Goal: Task Accomplishment & Management: Use online tool/utility

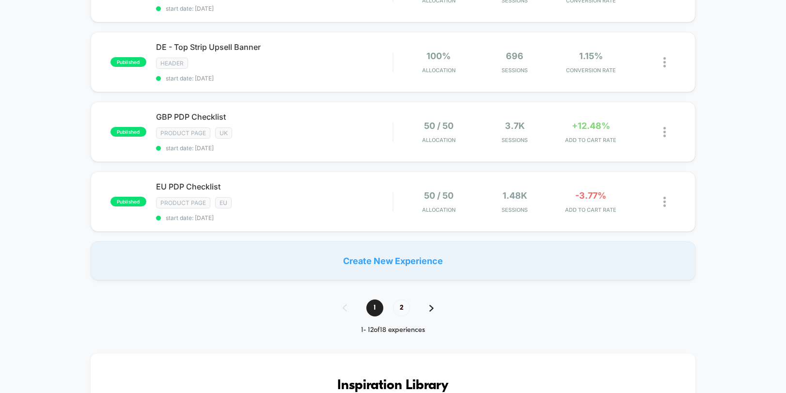
scroll to position [735, 0]
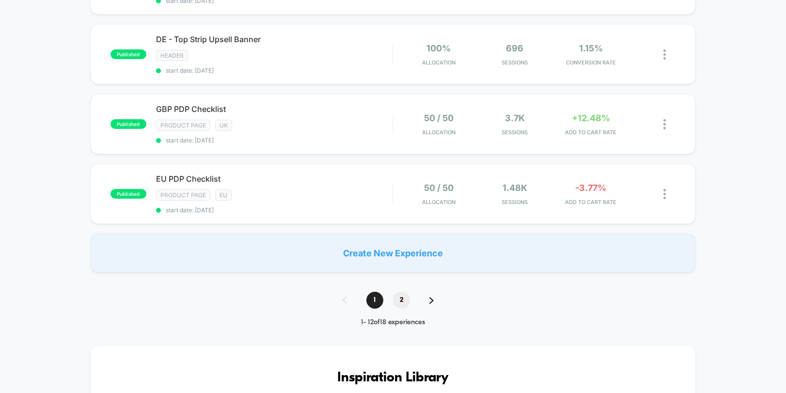
click at [400, 301] on span "2" at bounding box center [401, 300] width 17 height 17
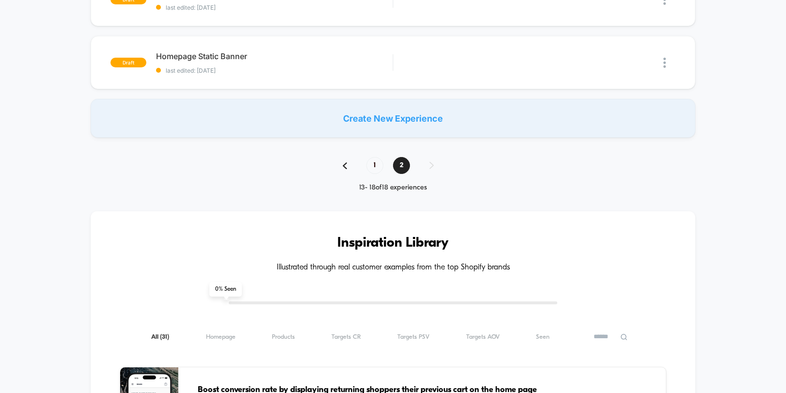
scroll to position [421, 0]
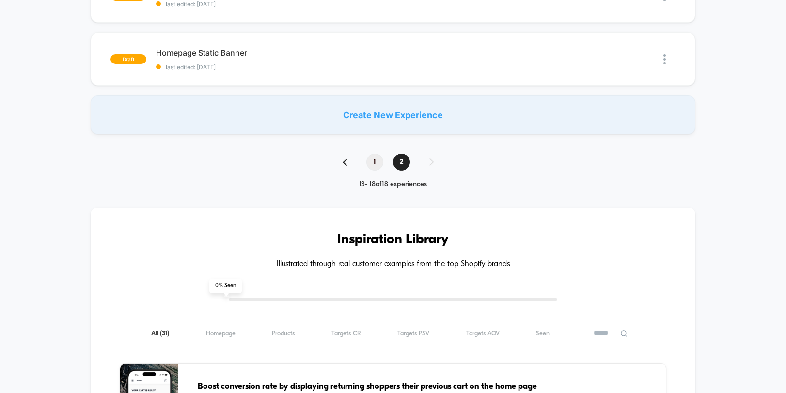
click at [376, 160] on span "1" at bounding box center [374, 162] width 17 height 17
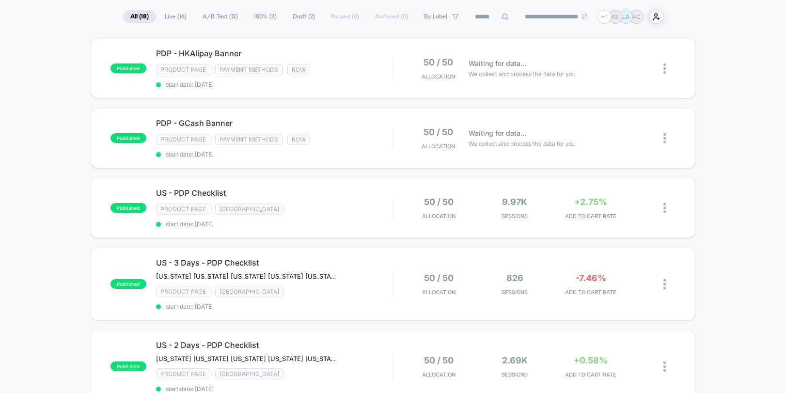
scroll to position [71, 0]
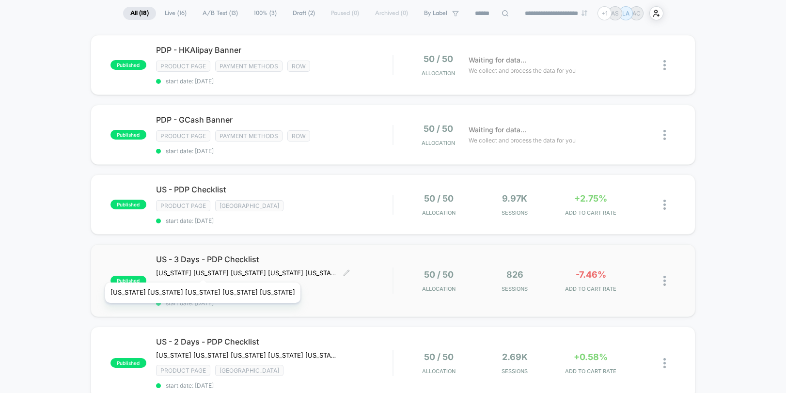
click at [201, 267] on div "US - 3 Days - PDP Checklist [US_STATE] [US_STATE] [US_STATE] [US_STATE] [US_STA…" at bounding box center [274, 280] width 237 height 52
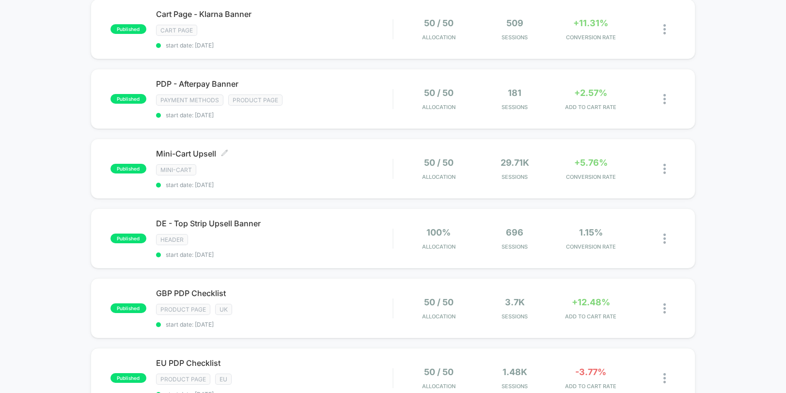
scroll to position [696, 0]
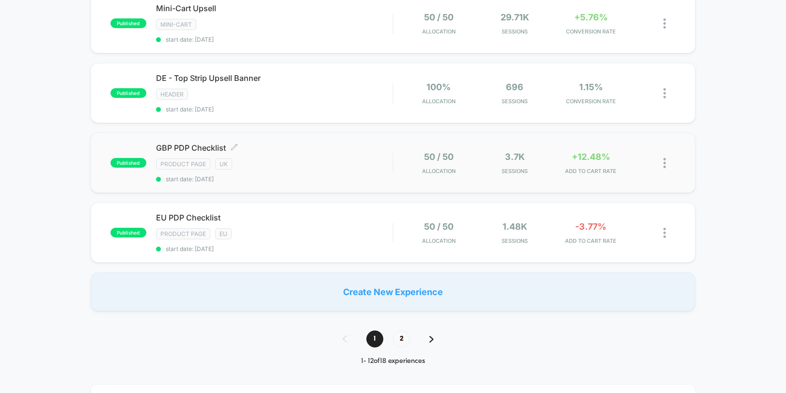
click at [180, 145] on span "GBP PDP Checklist Click to edit experience details" at bounding box center [274, 148] width 237 height 10
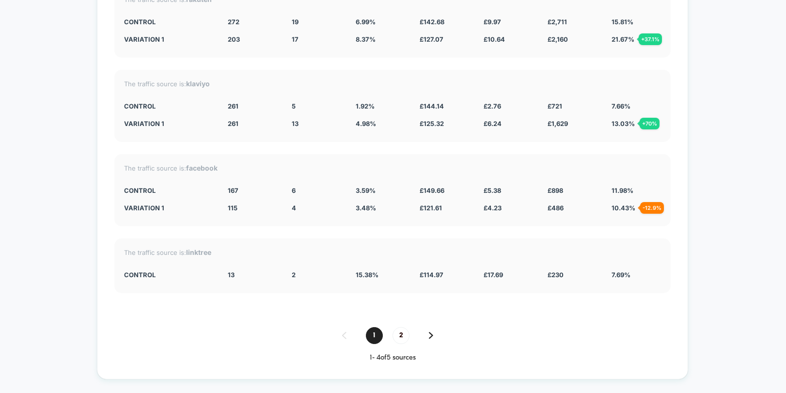
scroll to position [2082, 0]
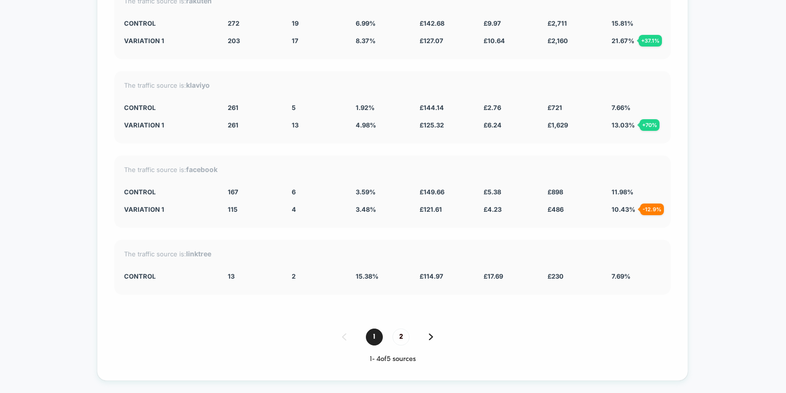
click at [400, 334] on span "2" at bounding box center [400, 337] width 17 height 17
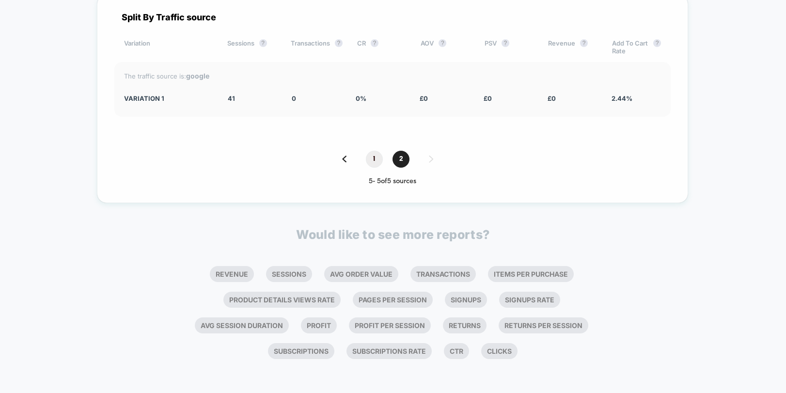
click at [376, 154] on span "1" at bounding box center [374, 159] width 17 height 17
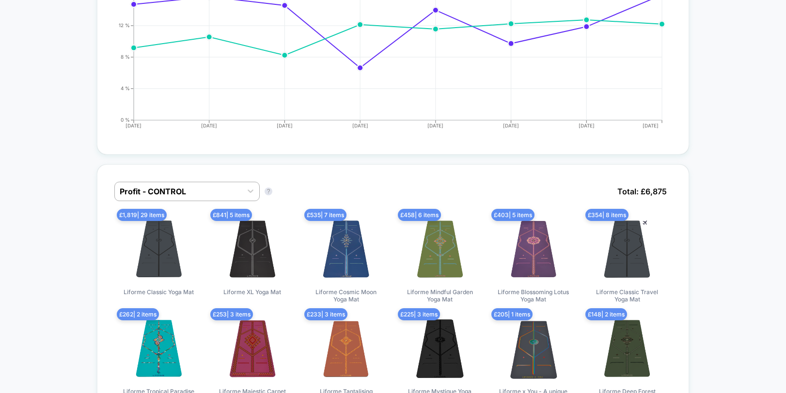
scroll to position [0, 0]
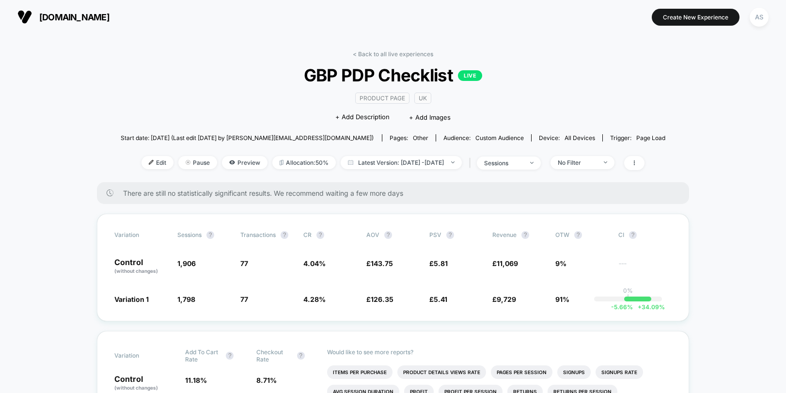
click at [376, 56] on link "< Back to all live experiences" at bounding box center [393, 53] width 80 height 7
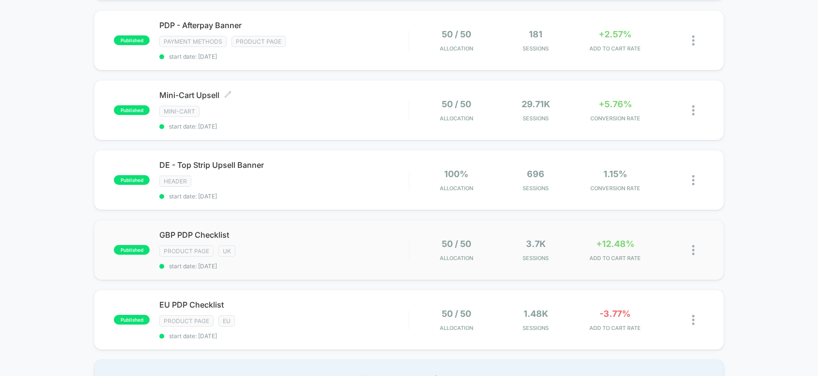
scroll to position [592, 0]
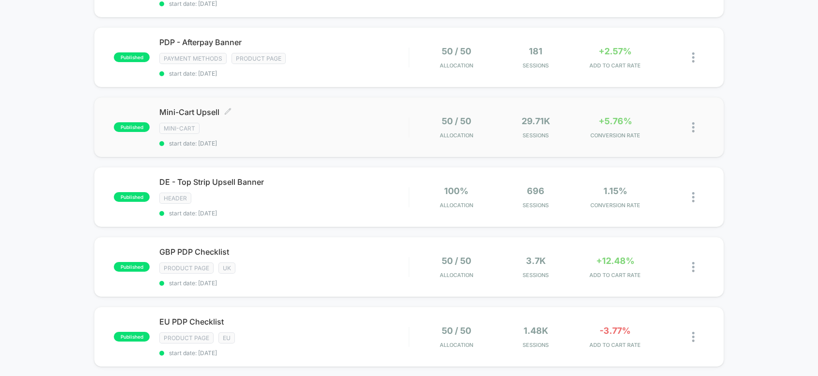
click at [345, 118] on div "Mini-Cart Upsell Click to edit experience details Click to edit experience deta…" at bounding box center [284, 127] width 250 height 40
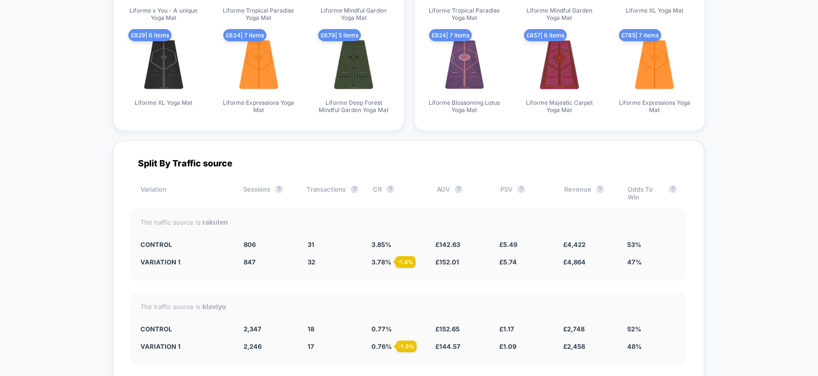
scroll to position [1867, 0]
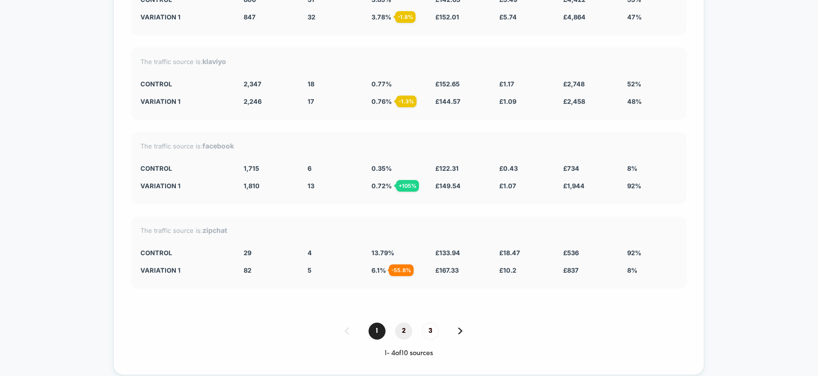
click at [395, 329] on span "2" at bounding box center [403, 330] width 17 height 17
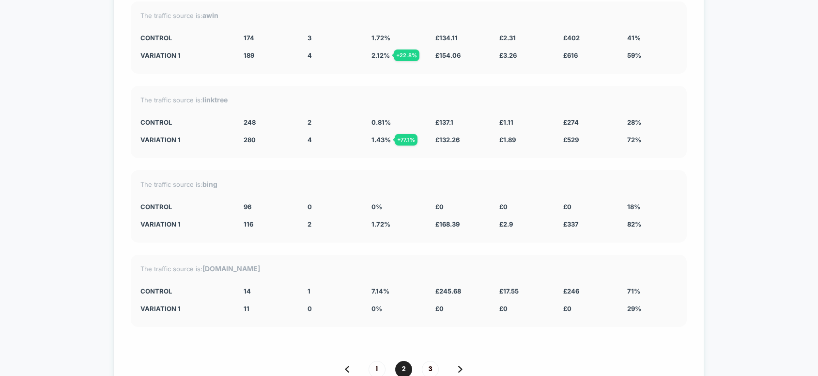
scroll to position [1830, 0]
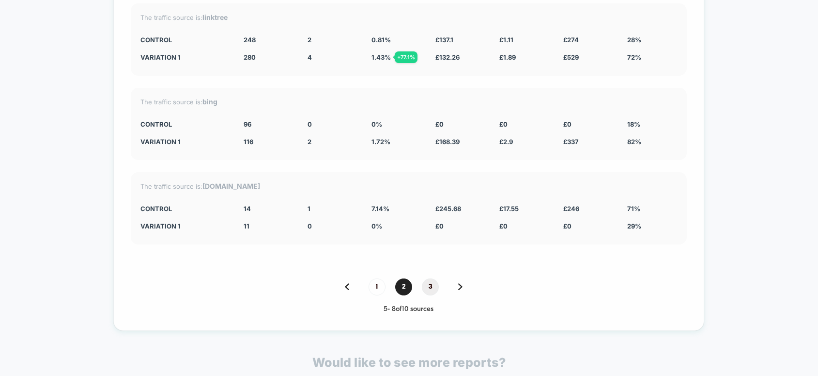
click at [433, 288] on span "3" at bounding box center [430, 286] width 17 height 17
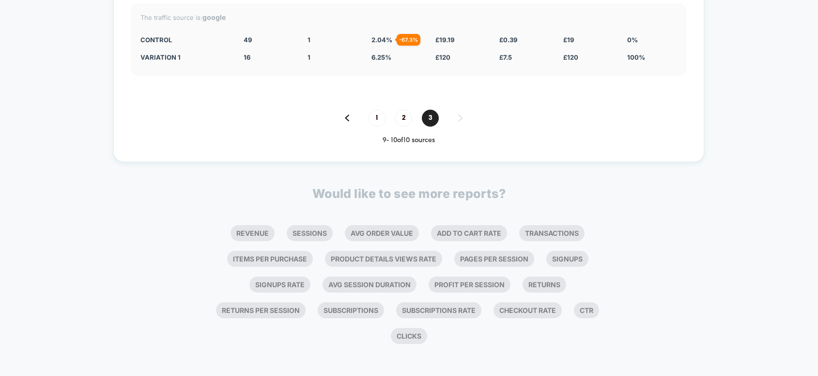
scroll to position [1761, 0]
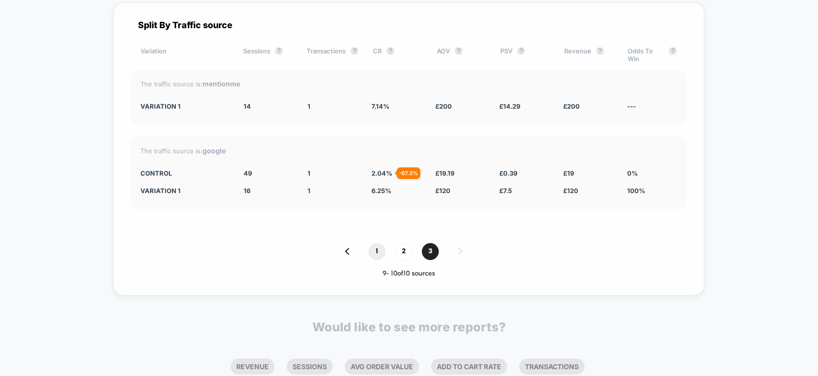
click at [381, 247] on span "1" at bounding box center [377, 251] width 17 height 17
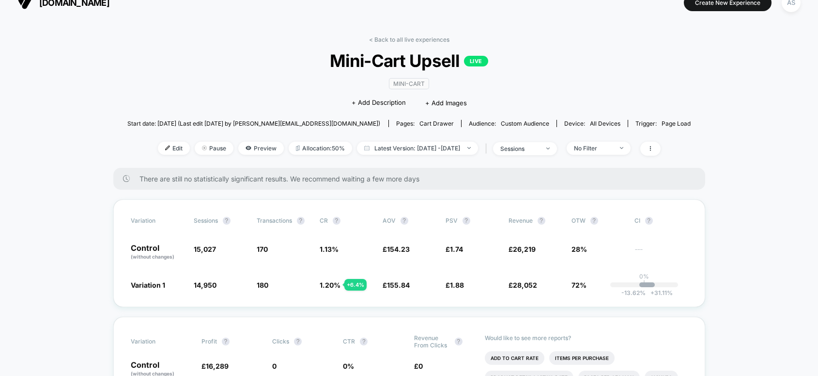
scroll to position [0, 0]
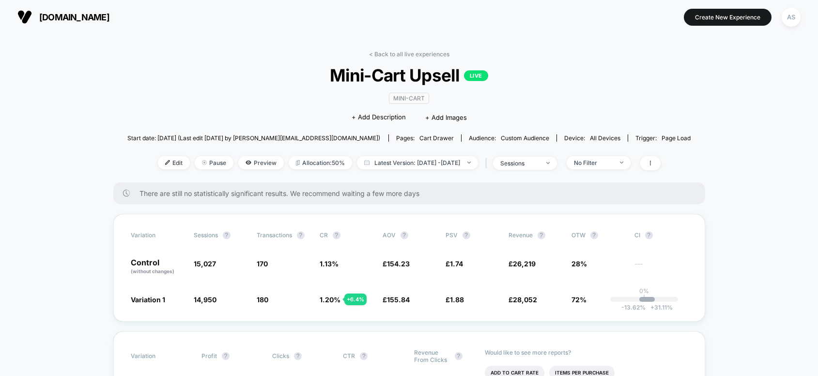
click at [61, 16] on span "[DOMAIN_NAME]" at bounding box center [74, 17] width 70 height 10
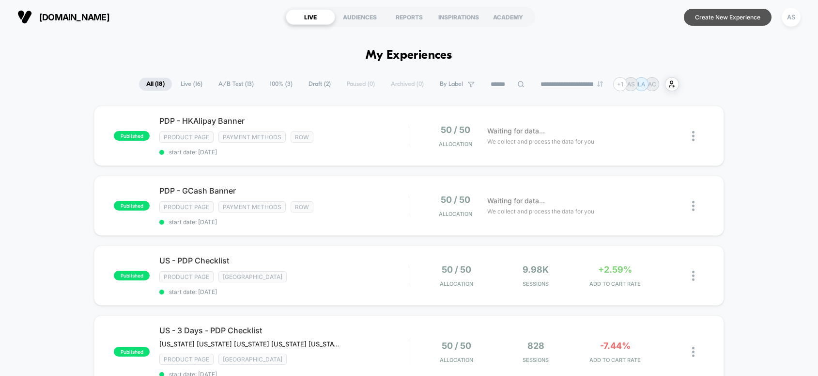
click at [721, 19] on button "Create New Experience" at bounding box center [728, 17] width 88 height 17
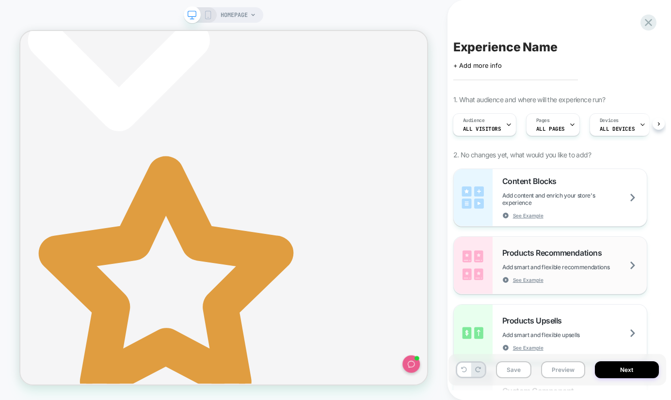
scroll to position [0, 376]
click at [547, 195] on span "Add content and enrich your store's experience" at bounding box center [574, 199] width 144 height 15
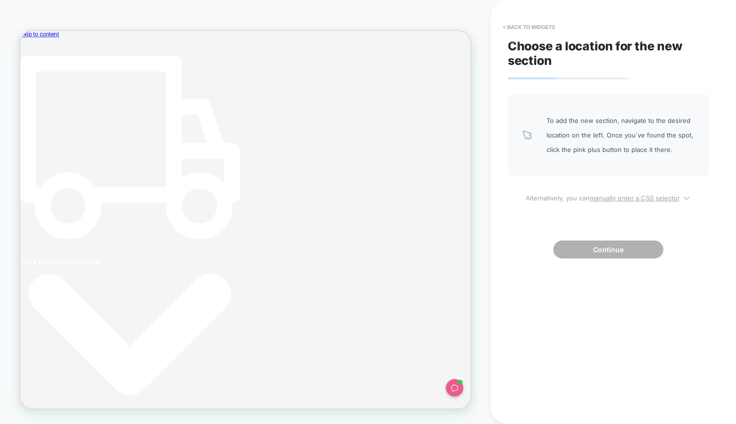
click at [627, 199] on u "manually enter a CSS selector" at bounding box center [635, 198] width 90 height 8
select select "*******"
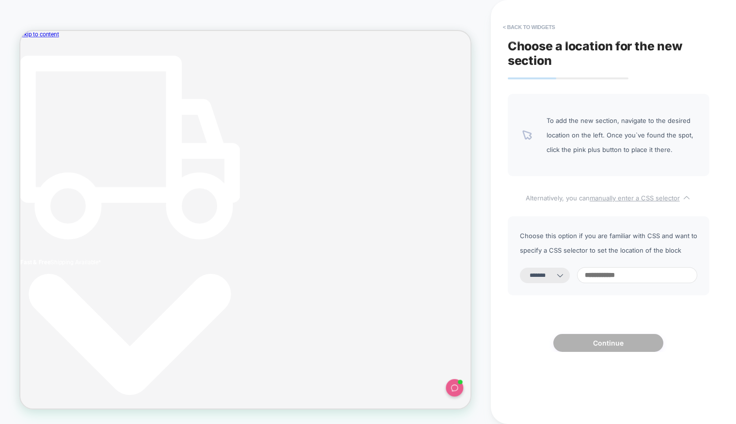
click at [627, 199] on u "manually enter a CSS selector" at bounding box center [635, 198] width 90 height 8
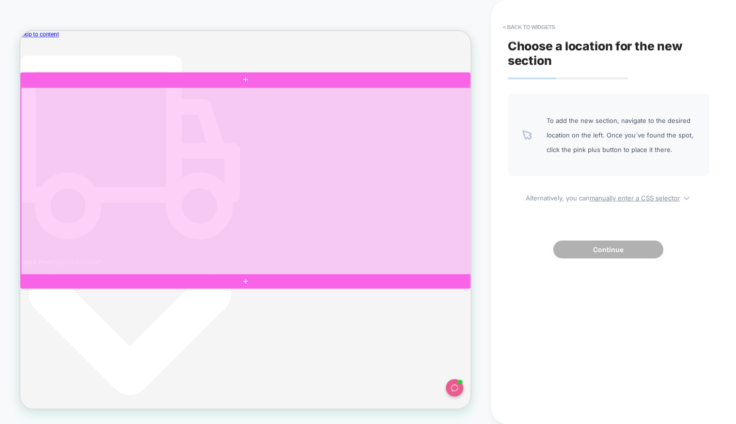
click at [346, 223] on div at bounding box center [321, 232] width 600 height 250
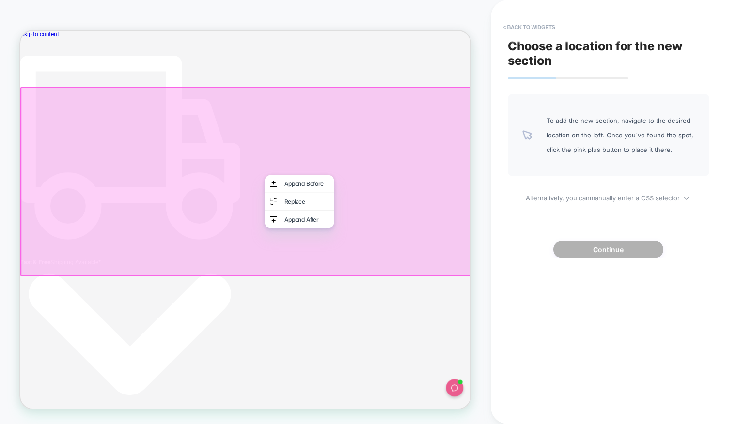
click at [321, 202] on div at bounding box center [320, 231] width 600 height 250
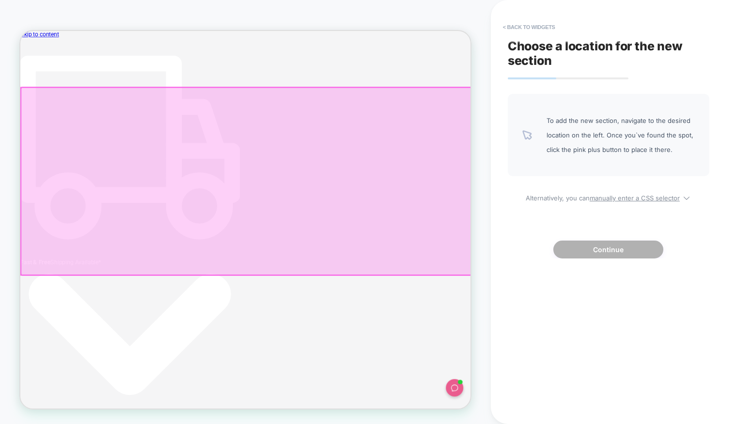
click at [337, 144] on div at bounding box center [321, 232] width 600 height 250
click at [303, 142] on div at bounding box center [320, 231] width 600 height 250
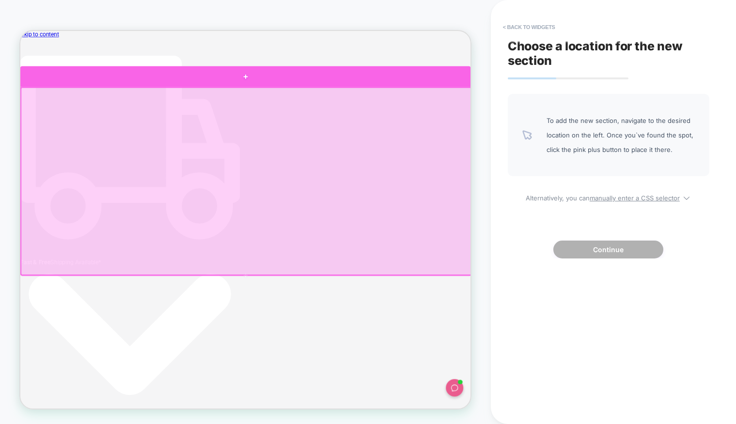
click at [320, 96] on div at bounding box center [320, 92] width 600 height 28
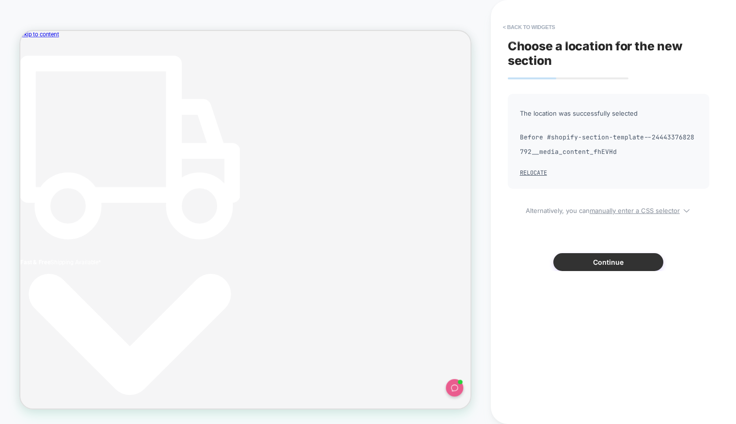
click at [614, 259] on button "Continue" at bounding box center [608, 262] width 110 height 18
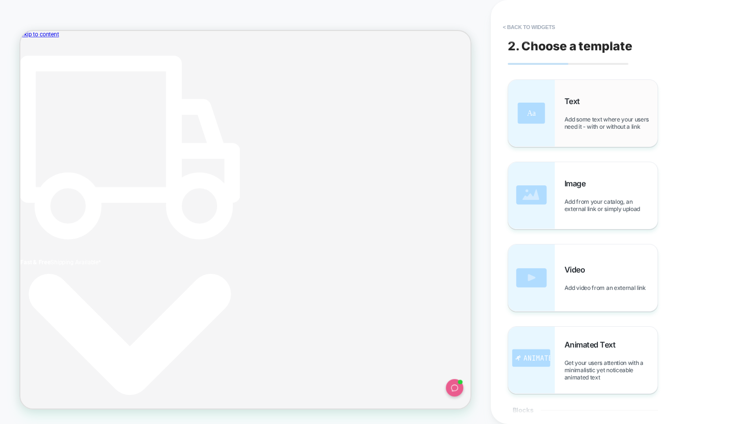
click at [562, 117] on div "Text Add some text where your users need it - with or without a link" at bounding box center [582, 113] width 149 height 67
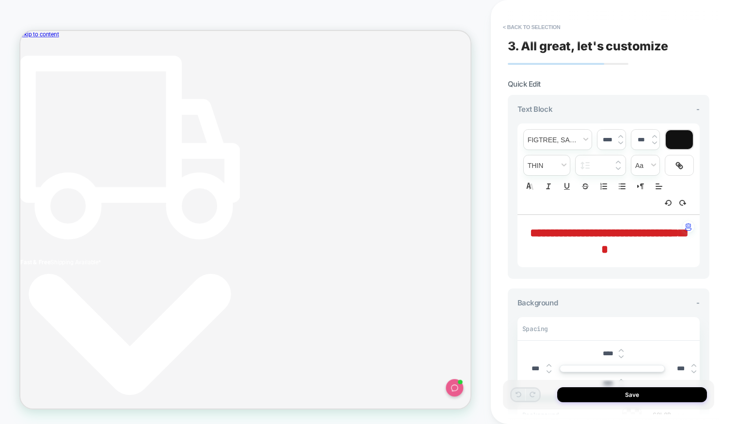
drag, startPoint x: 646, startPoint y: 389, endPoint x: 646, endPoint y: 371, distance: 17.9
click at [647, 389] on button "Save" at bounding box center [632, 395] width 150 height 15
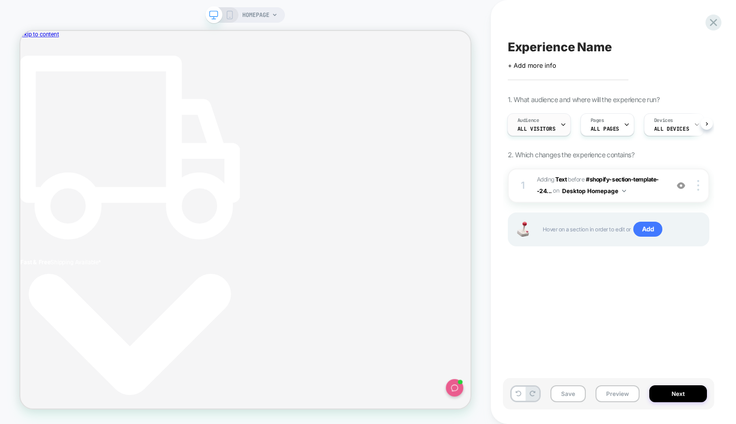
click at [532, 117] on span "Audience" at bounding box center [529, 120] width 22 height 7
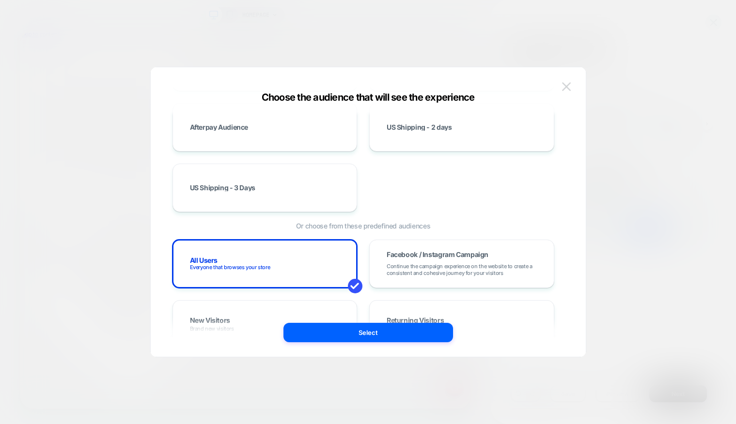
click at [560, 80] on button at bounding box center [566, 86] width 15 height 15
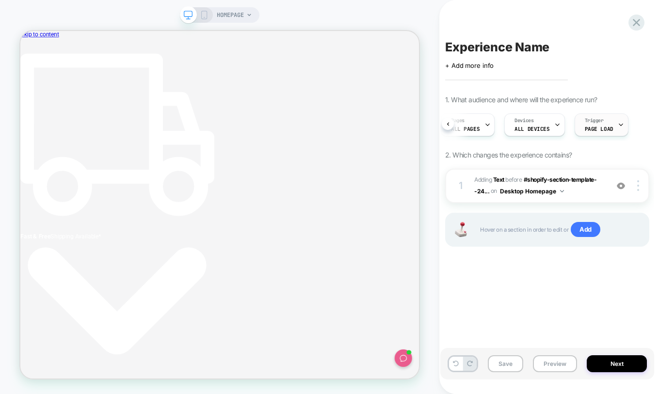
scroll to position [0, 247]
click at [606, 125] on div "Trigger Page Load" at bounding box center [599, 125] width 48 height 22
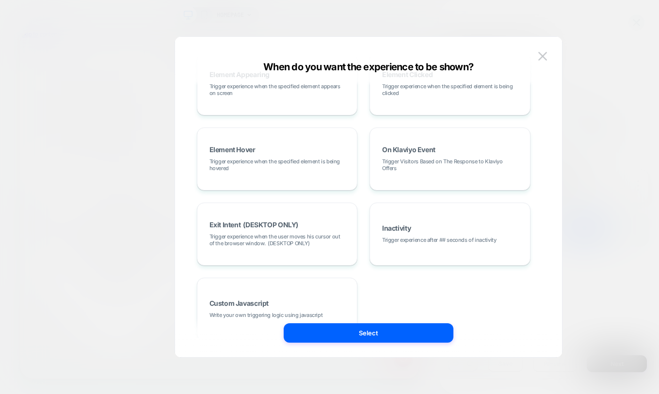
scroll to position [0, 4]
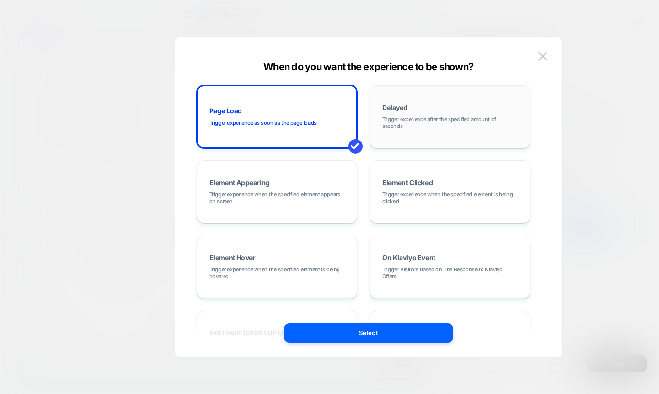
click at [515, 104] on div "Delayed Trigger experience after the specified amount of seconds" at bounding box center [450, 117] width 150 height 52
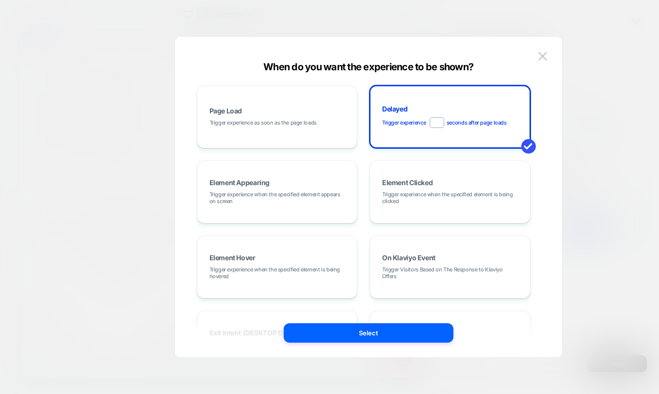
click at [484, 81] on div "Page Load Trigger experience as soon as the page loads Delayed Trigger experien…" at bounding box center [364, 197] width 358 height 282
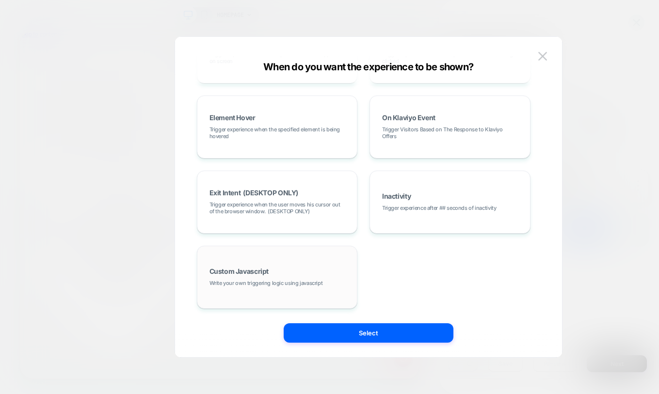
click at [307, 276] on div "Custom Javascript Write your own triggering logic using javascript" at bounding box center [277, 277] width 150 height 52
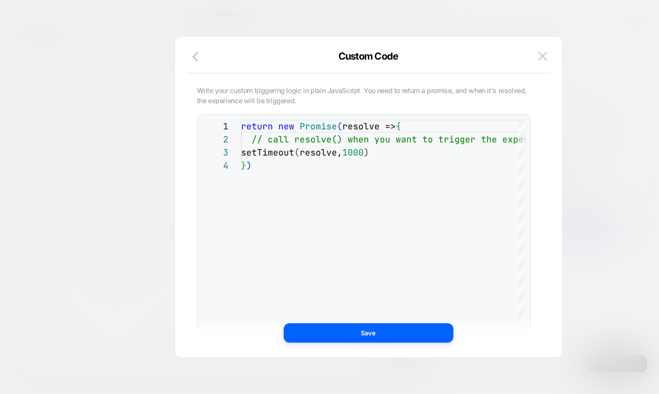
drag, startPoint x: 195, startPoint y: 88, endPoint x: 340, endPoint y: 97, distance: 145.7
click at [340, 97] on div "**********" at bounding box center [364, 197] width 358 height 282
drag, startPoint x: 284, startPoint y: 97, endPoint x: 205, endPoint y: 94, distance: 79.5
click at [205, 94] on span "Write your custom triggering logic in plain JavaScript. You need to return a pr…" at bounding box center [363, 94] width 333 height 19
click at [234, 92] on span "Write your custom triggering logic in plain JavaScript. You need to return a pr…" at bounding box center [363, 94] width 333 height 19
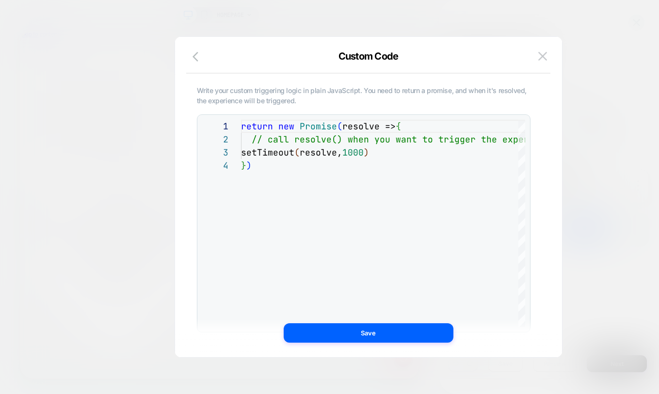
click at [234, 92] on span "Write your custom triggering logic in plain JavaScript. You need to return a pr…" at bounding box center [363, 94] width 333 height 19
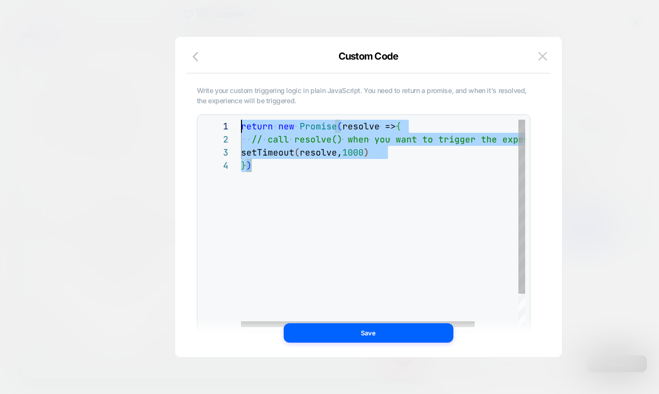
drag, startPoint x: 271, startPoint y: 176, endPoint x: 209, endPoint y: 122, distance: 82.1
click at [241, 122] on div "return new Promise ( resolve => { // call resolve() when you want to trigger th…" at bounding box center [409, 243] width 336 height 247
